Goal: Find specific page/section: Locate a particular part of the current website

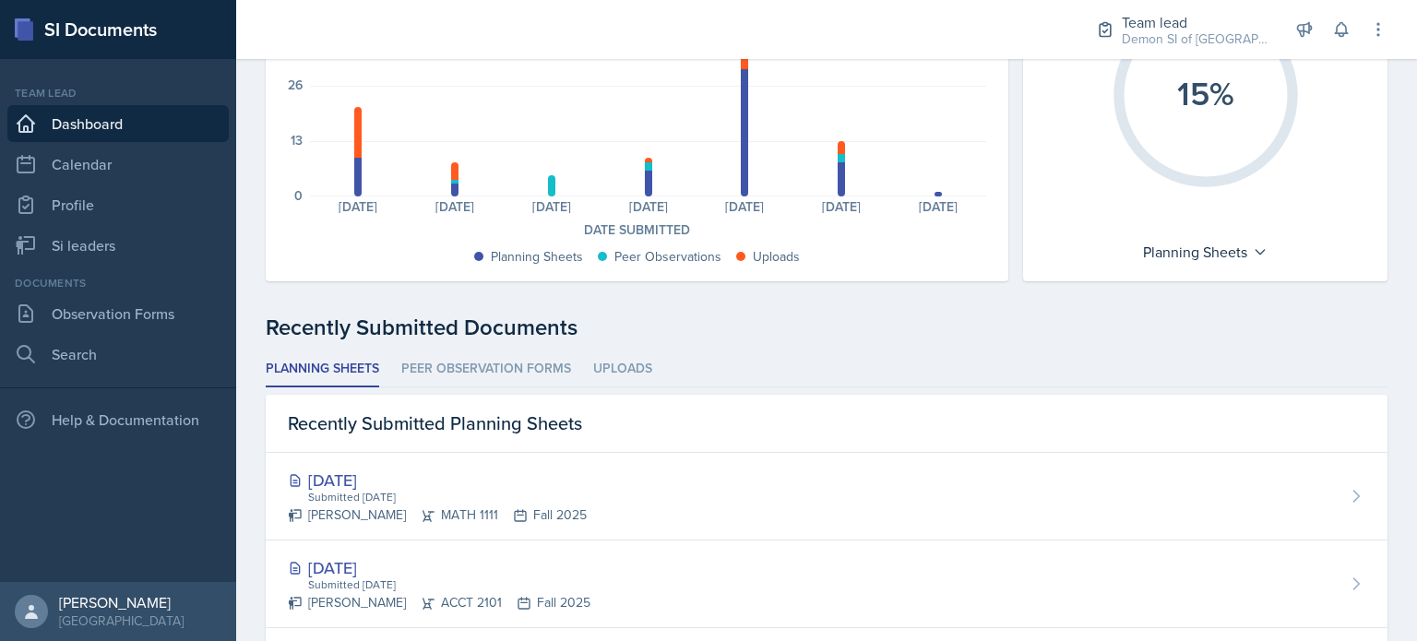
scroll to position [461, 0]
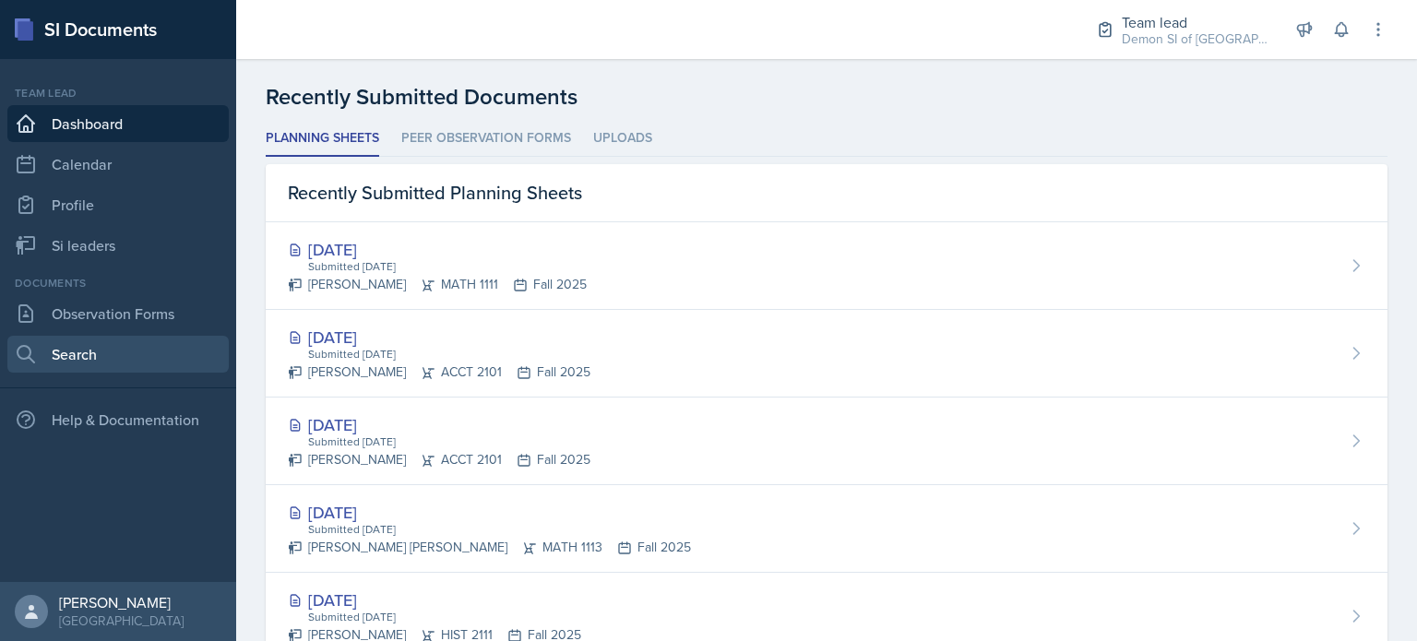
click at [114, 342] on link "Search" at bounding box center [117, 354] width 221 height 37
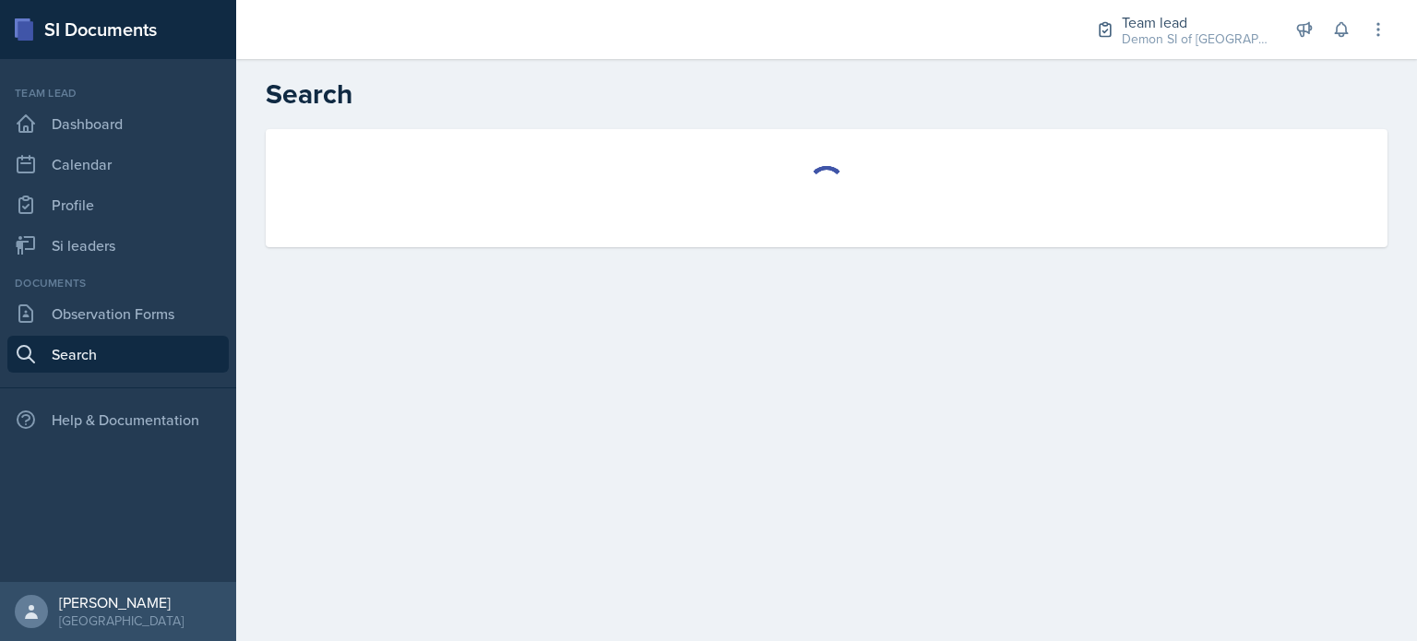
select select "all"
select select "1"
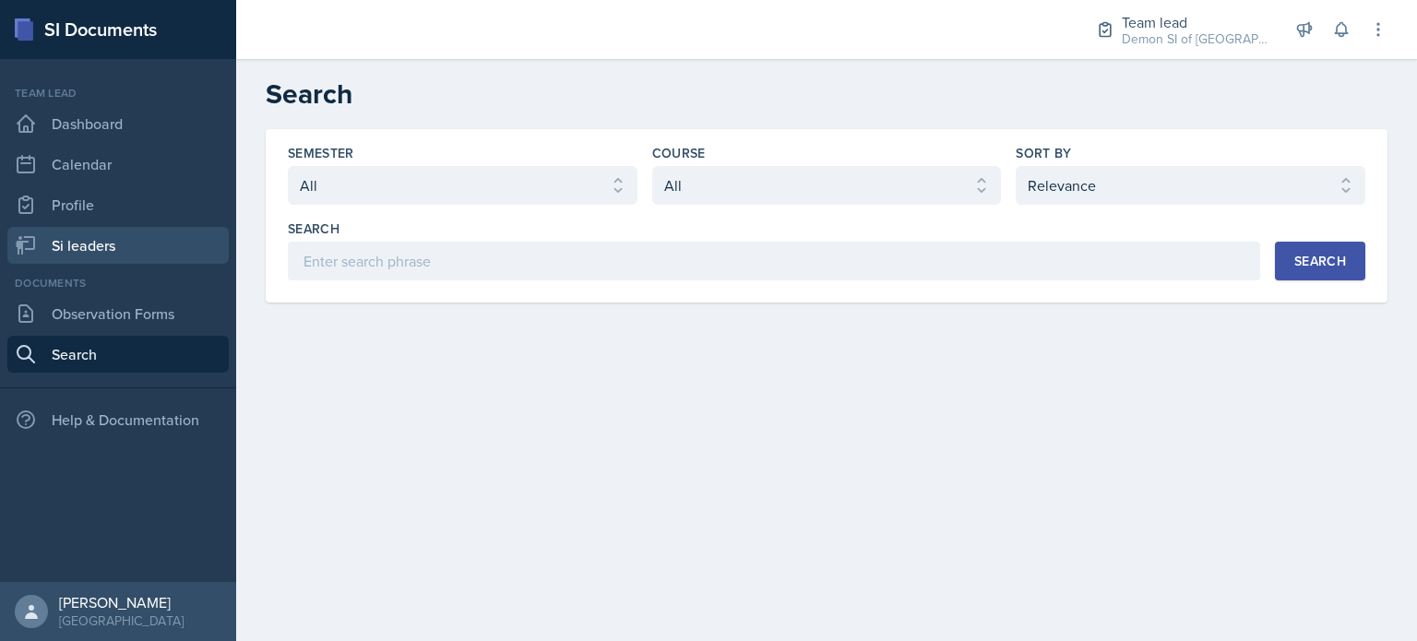
click at [87, 246] on link "Si leaders" at bounding box center [117, 245] width 221 height 37
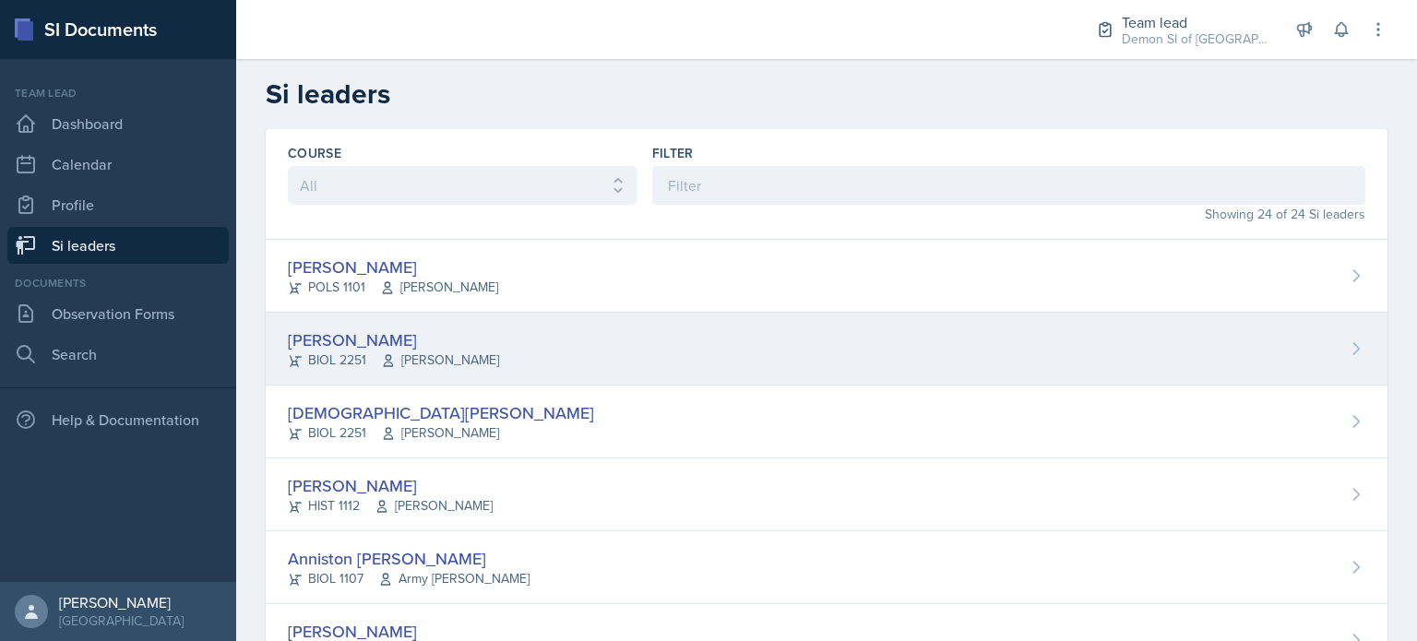
click at [374, 346] on div "[PERSON_NAME]" at bounding box center [393, 339] width 211 height 25
click at [374, 346] on main "Si leaders Course All ACCT 2101 ACCT 2102 ACCT 4050 ANTH 1102 ANTH 3301 ARCH 10…" at bounding box center [826, 350] width 1180 height 582
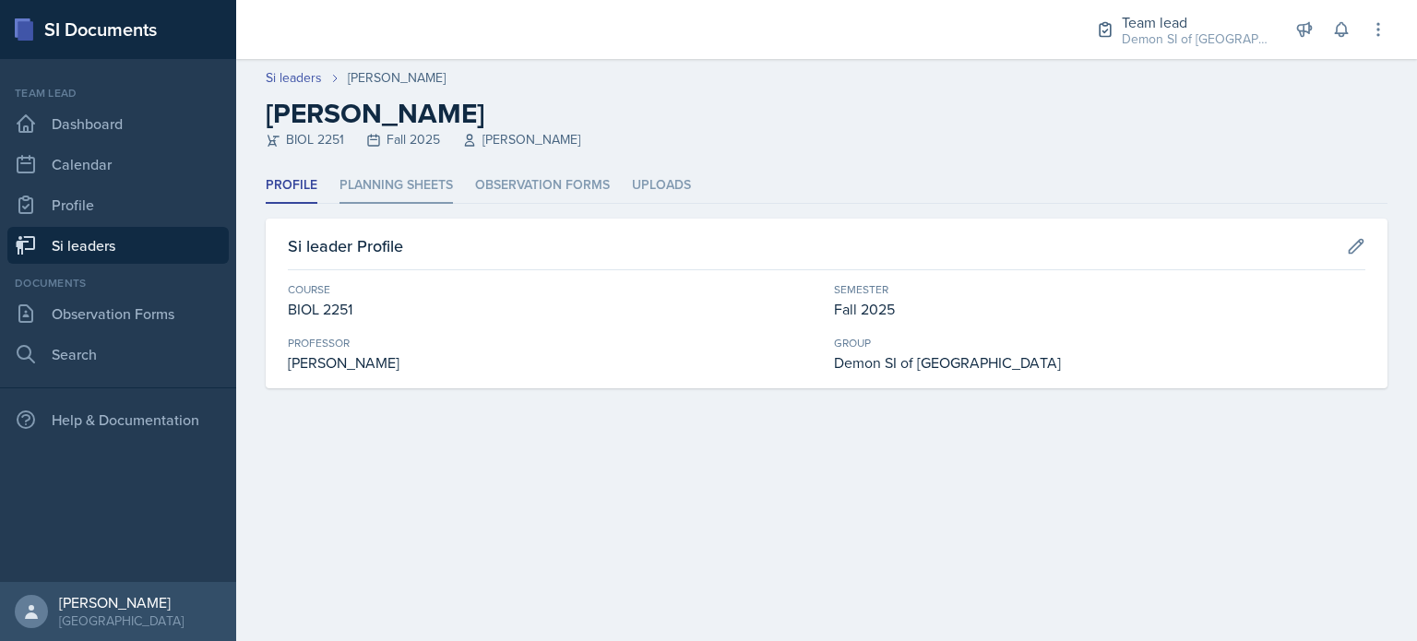
click at [405, 192] on li "Planning Sheets" at bounding box center [395, 186] width 113 height 36
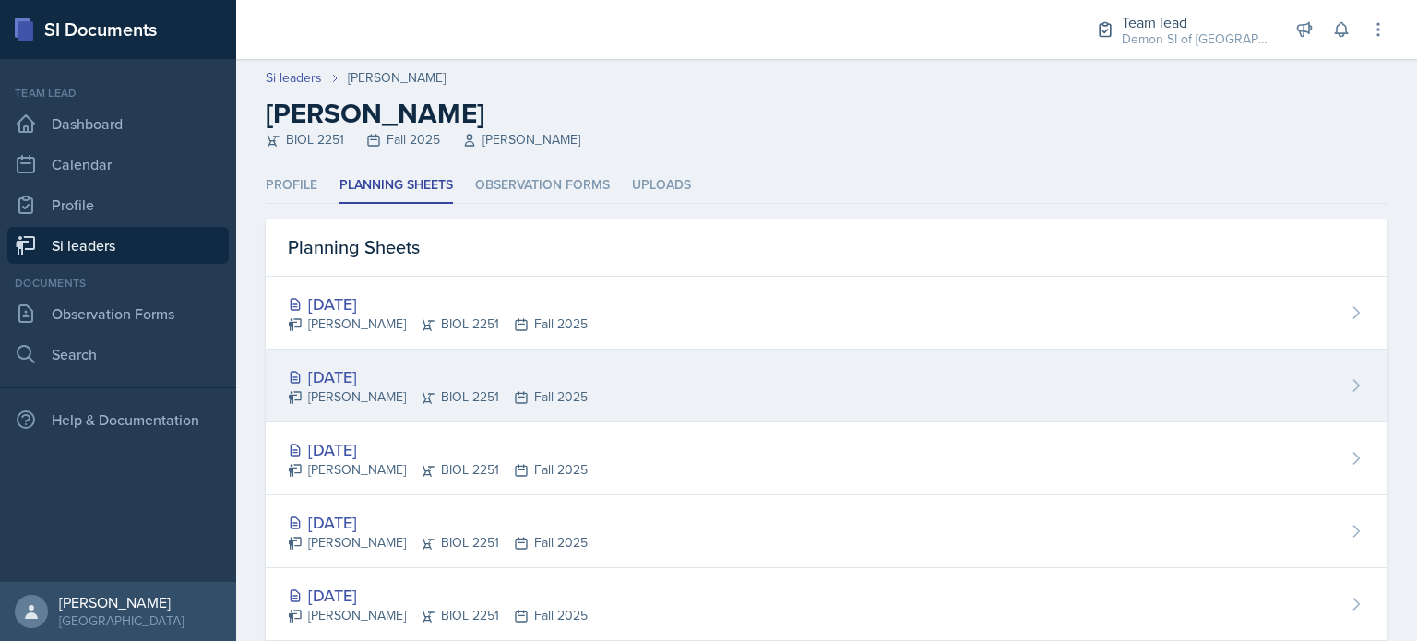
click at [450, 362] on div "[DATE] [PERSON_NAME] BIOL 2251 Fall 2025" at bounding box center [826, 386] width 1121 height 73
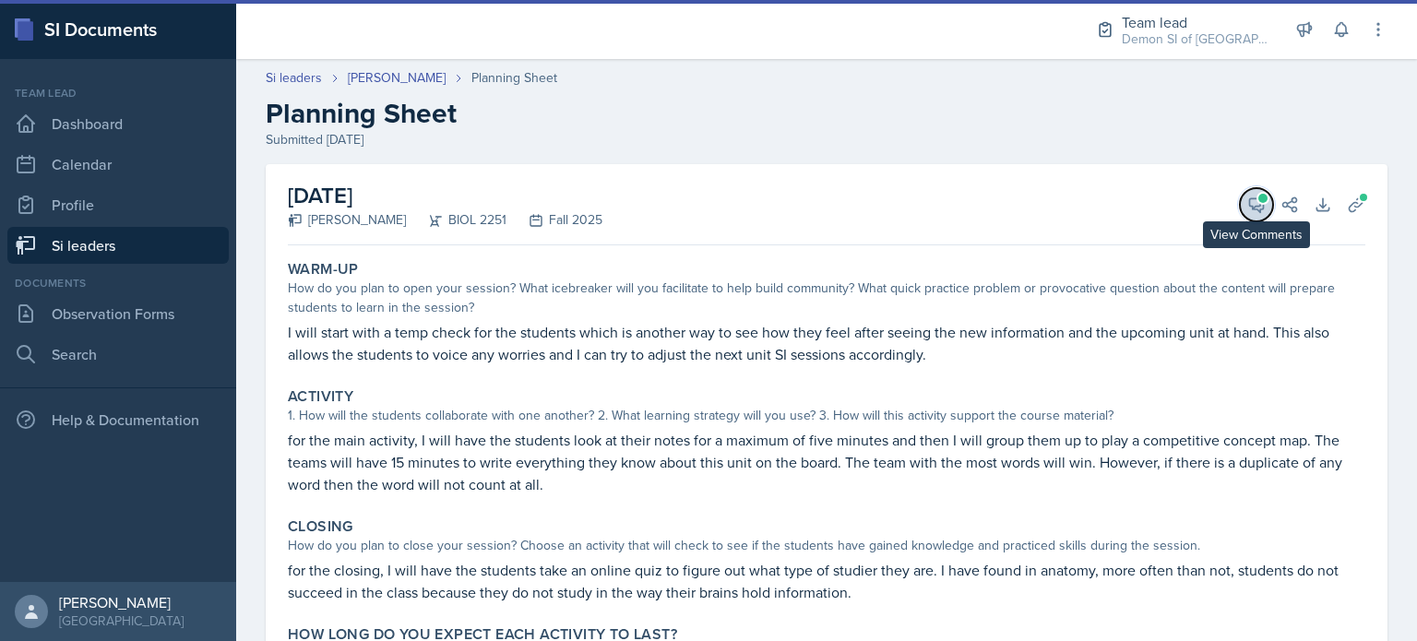
click at [1250, 207] on icon at bounding box center [1256, 205] width 18 height 18
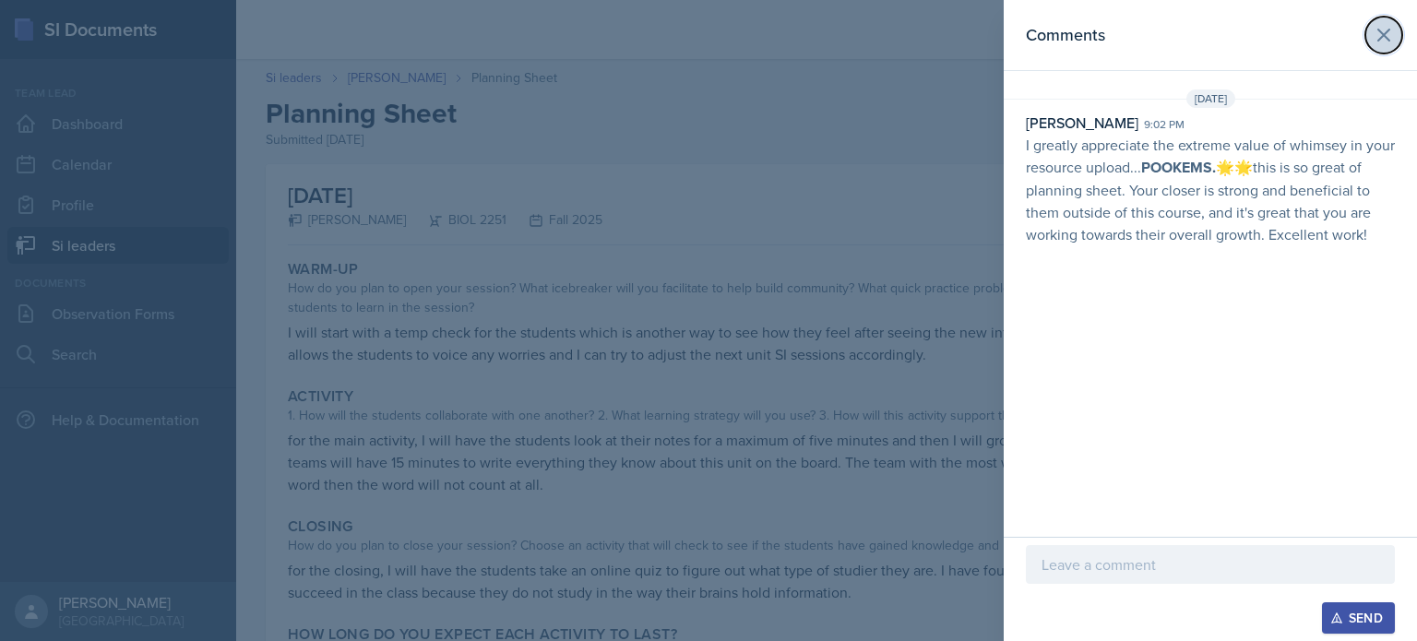
click at [1386, 37] on icon at bounding box center [1383, 35] width 11 height 11
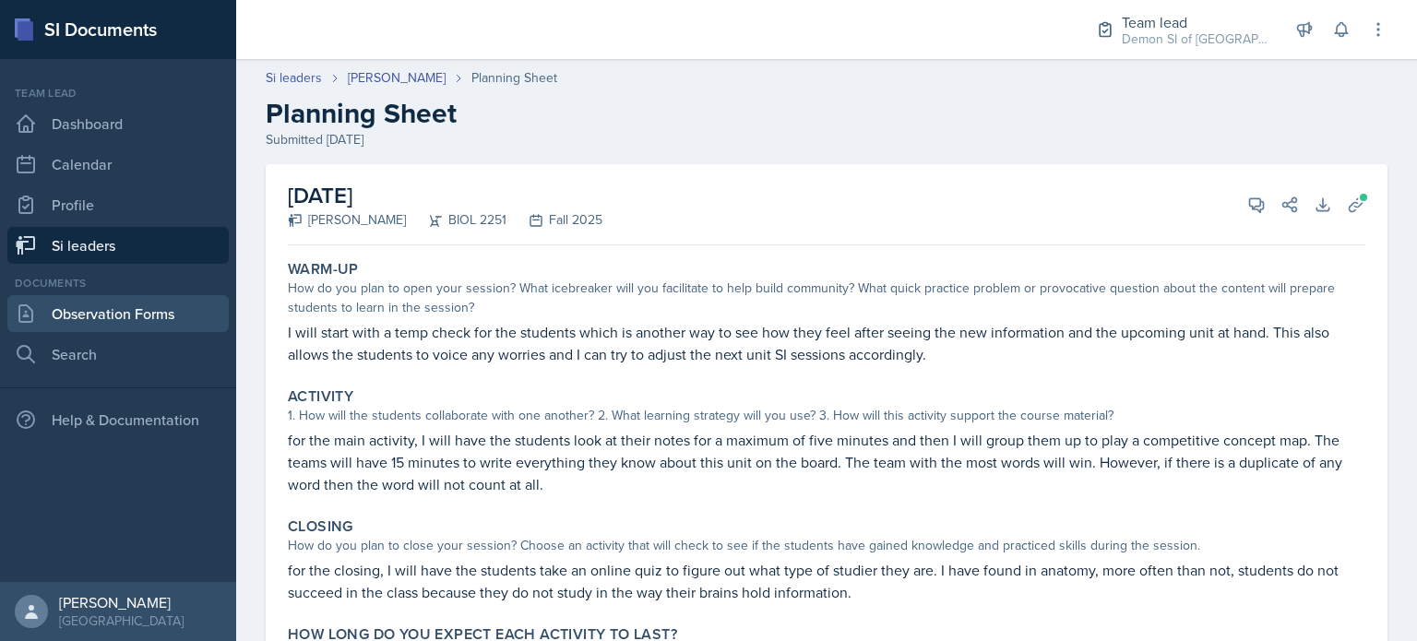
click at [70, 314] on link "Observation Forms" at bounding box center [117, 313] width 221 height 37
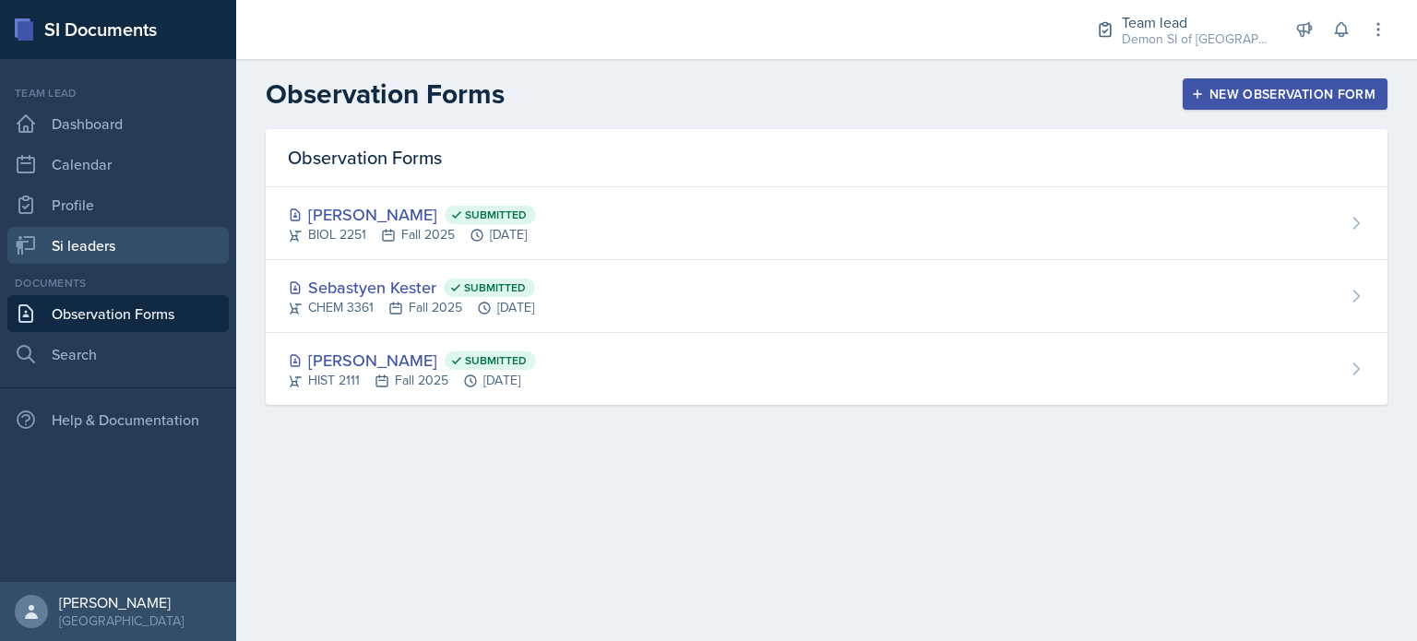
drag, startPoint x: 490, startPoint y: -30, endPoint x: 91, endPoint y: 250, distance: 487.2
click at [91, 250] on link "Si leaders" at bounding box center [117, 245] width 221 height 37
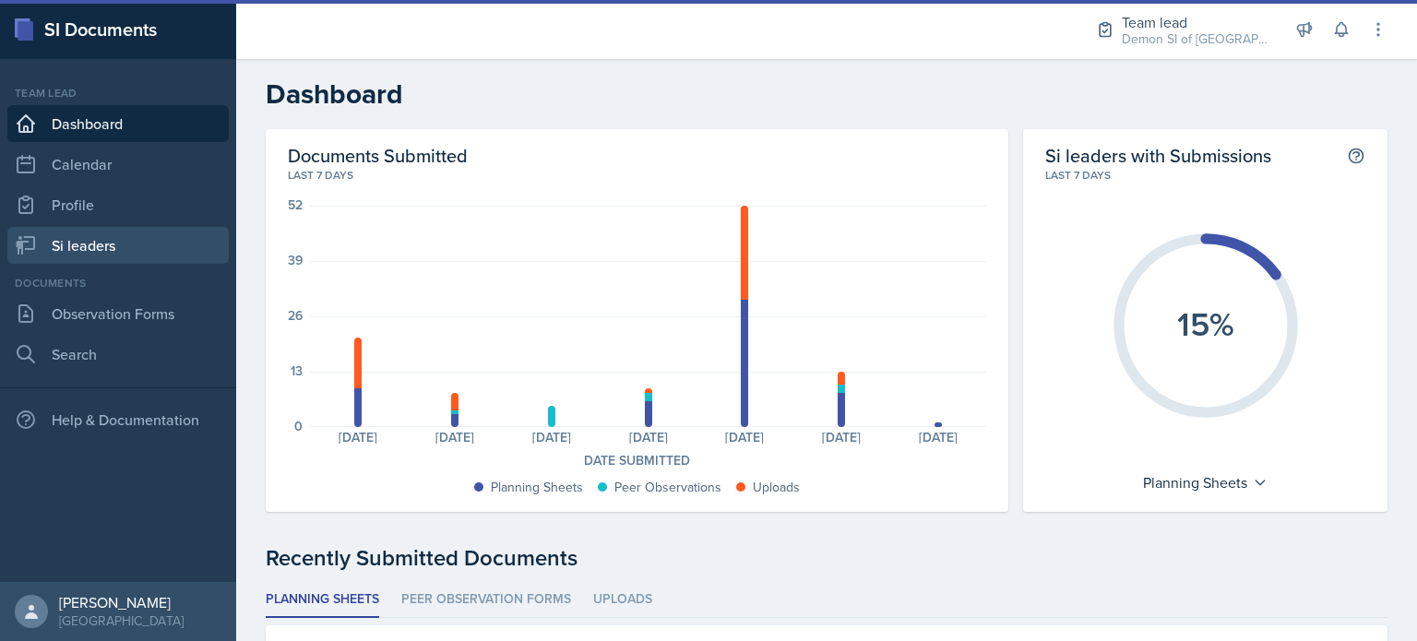
click at [80, 247] on link "Si leaders" at bounding box center [117, 245] width 221 height 37
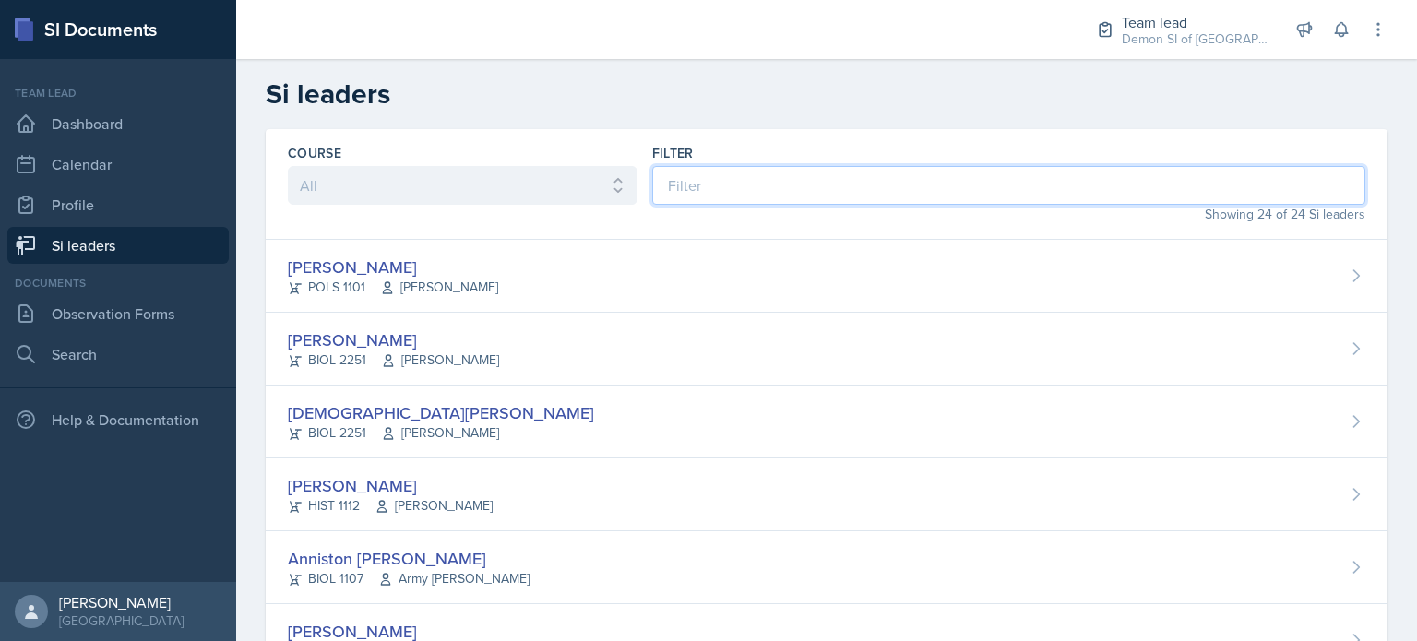
click at [753, 178] on input at bounding box center [1008, 185] width 713 height 39
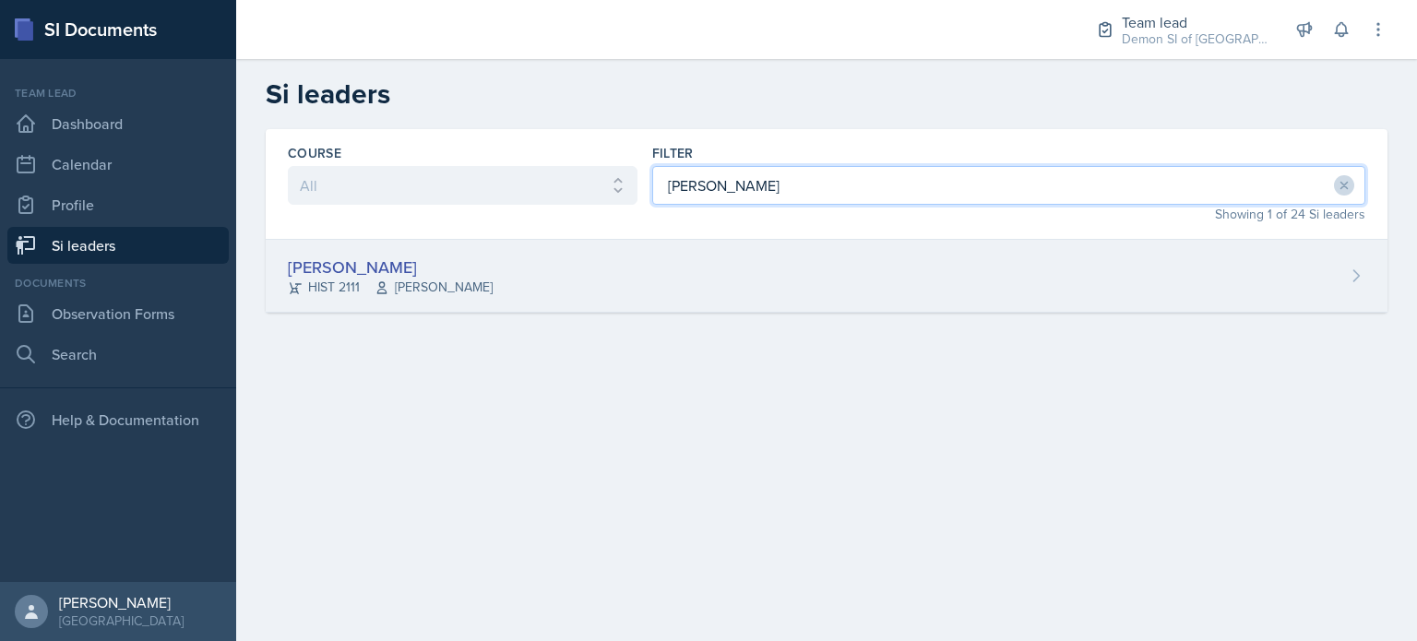
type input "jon"
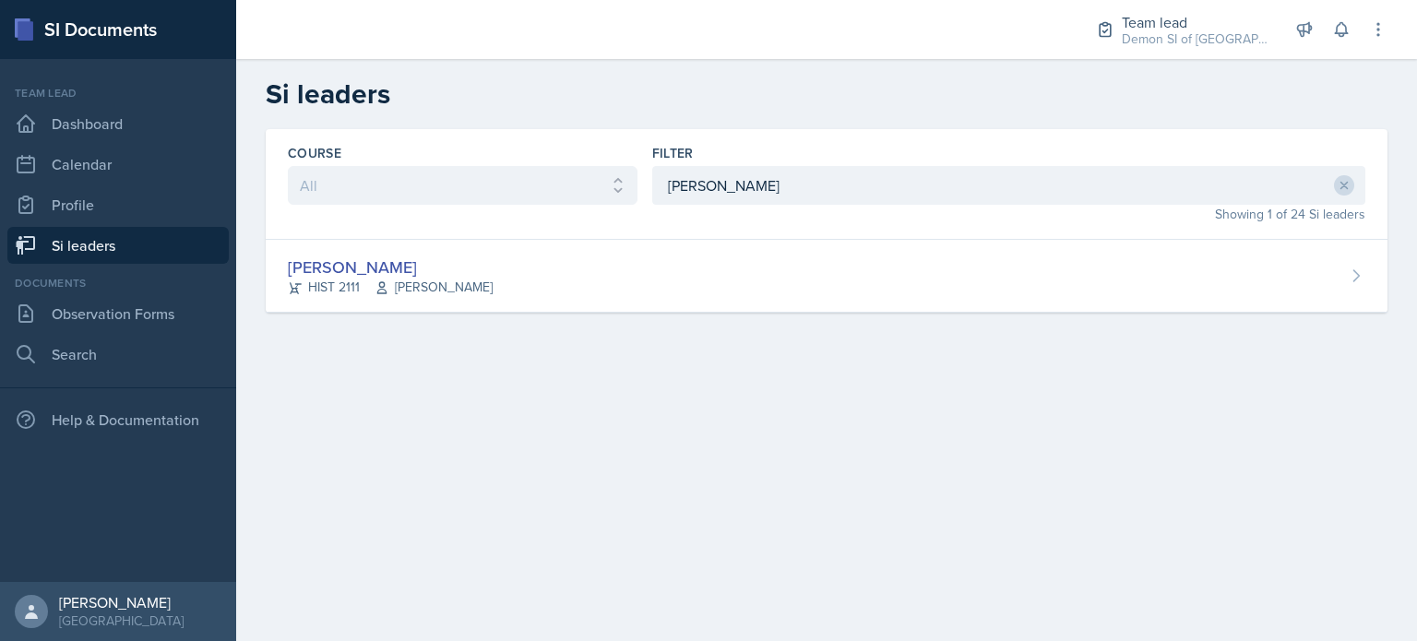
click at [361, 253] on div "Jonathan Westmoreland HIST 2111 Fred Carroll" at bounding box center [826, 276] width 1121 height 73
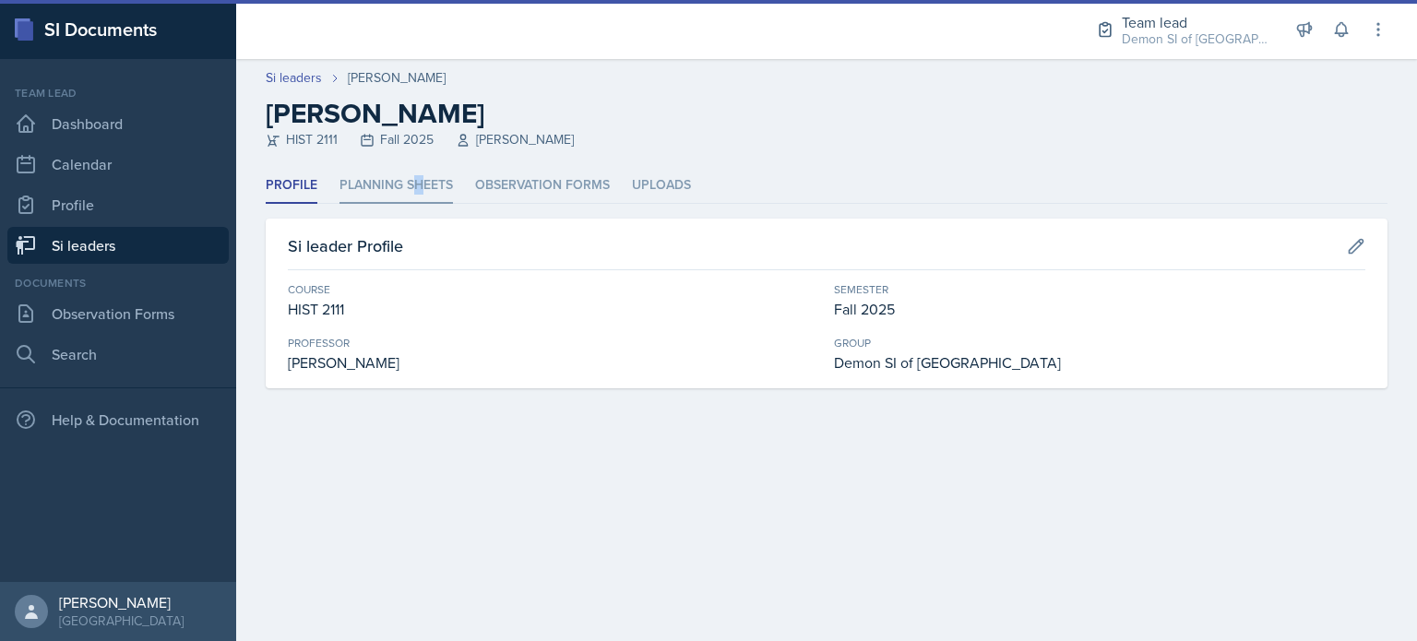
click at [418, 179] on li "Planning Sheets" at bounding box center [395, 186] width 113 height 36
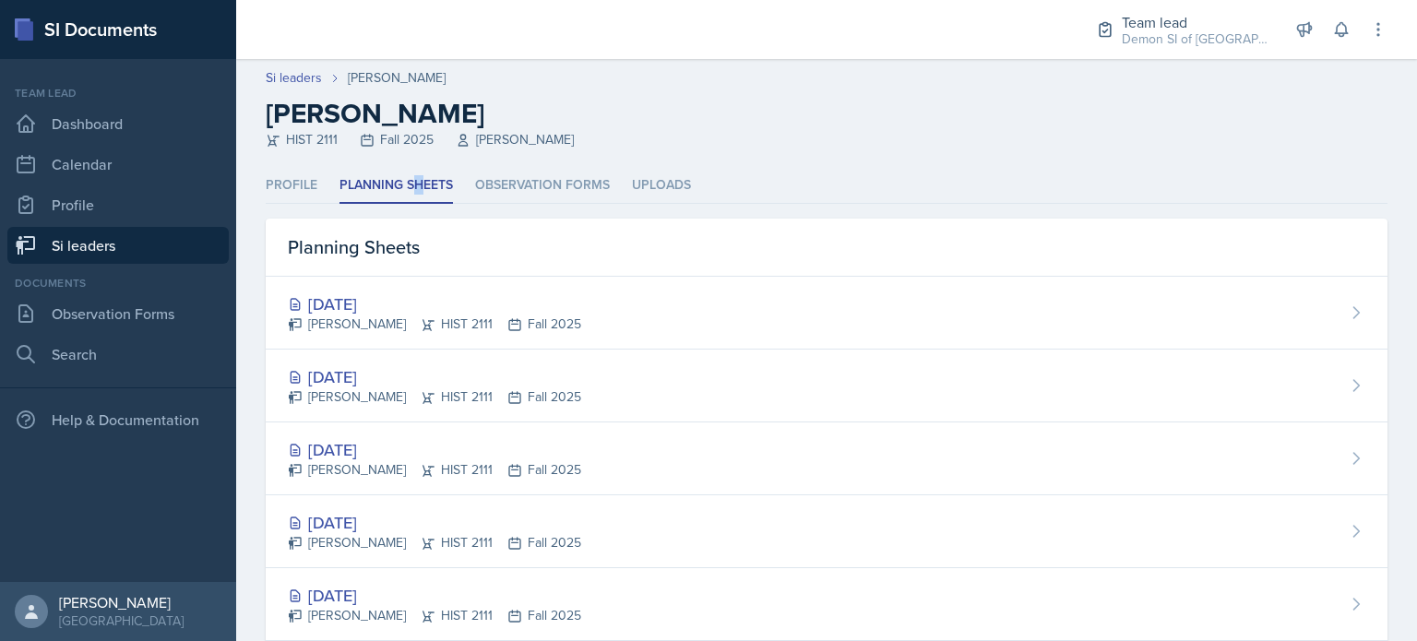
click at [383, 316] on div "Jonathan Westmoreland HIST 2111 Fall 2025" at bounding box center [434, 323] width 293 height 19
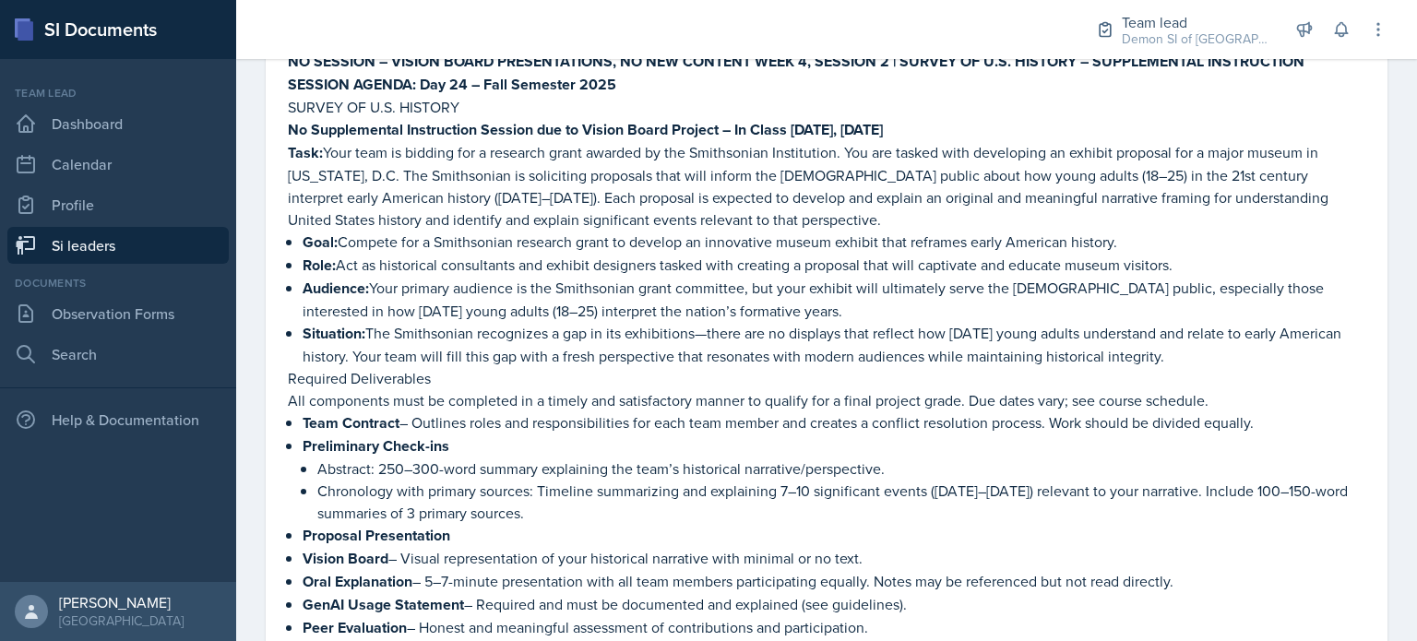
scroll to position [2084, 0]
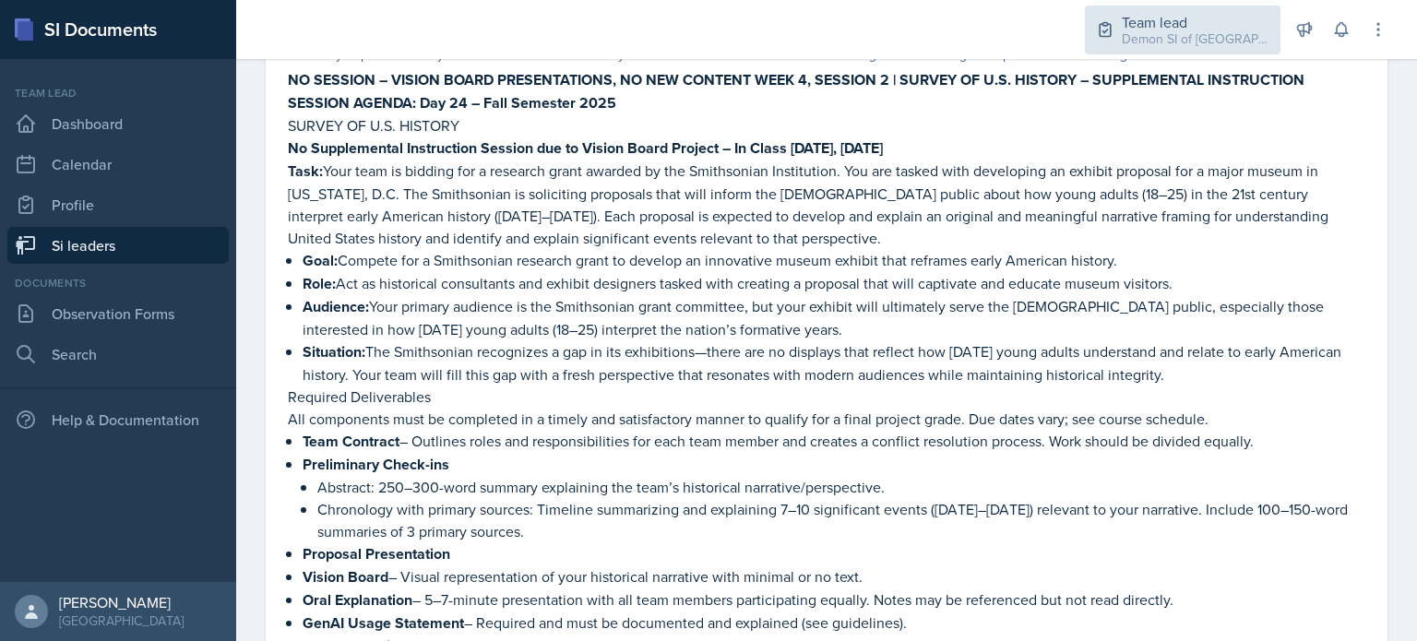
click at [1177, 43] on div "Demon SI of [GEOGRAPHIC_DATA] / Fall 2025" at bounding box center [1195, 39] width 148 height 19
